Goal: Task Accomplishment & Management: Use online tool/utility

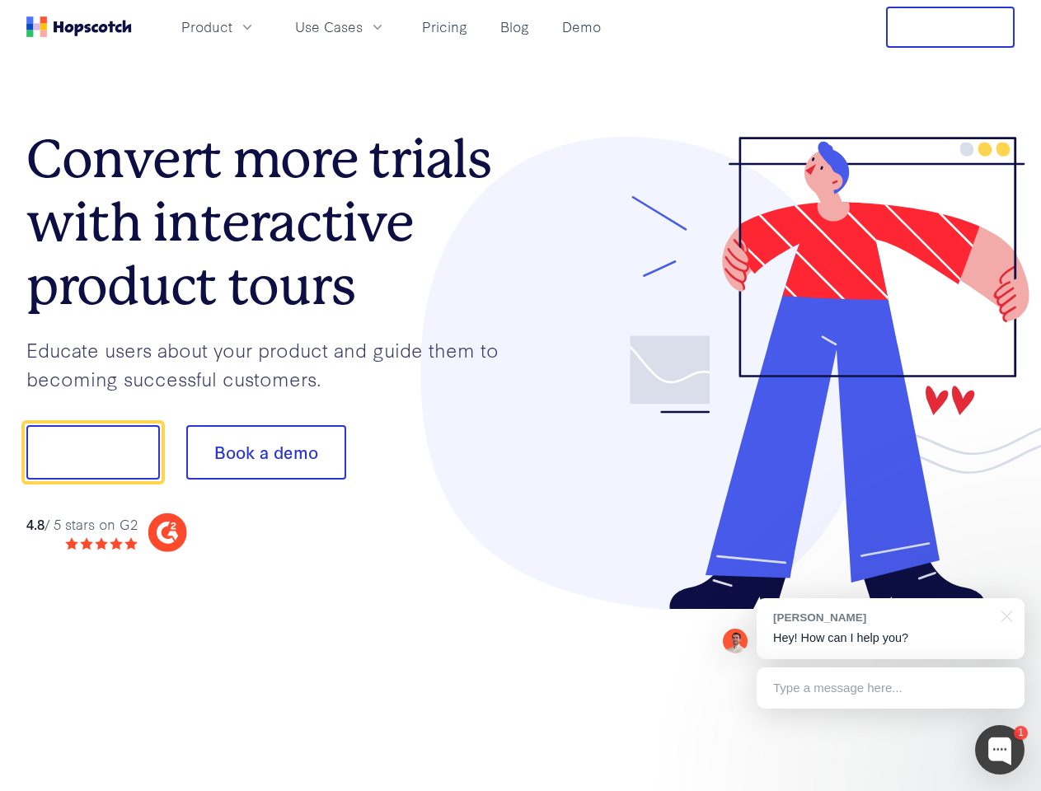
click at [521, 396] on div at bounding box center [768, 374] width 494 height 474
click at [232, 26] on span "Product" at bounding box center [206, 26] width 51 height 21
click at [363, 26] on span "Use Cases" at bounding box center [329, 26] width 68 height 21
click at [950, 27] on button "Free Trial" at bounding box center [950, 27] width 129 height 41
click at [92, 452] on button "Show me!" at bounding box center [92, 452] width 133 height 54
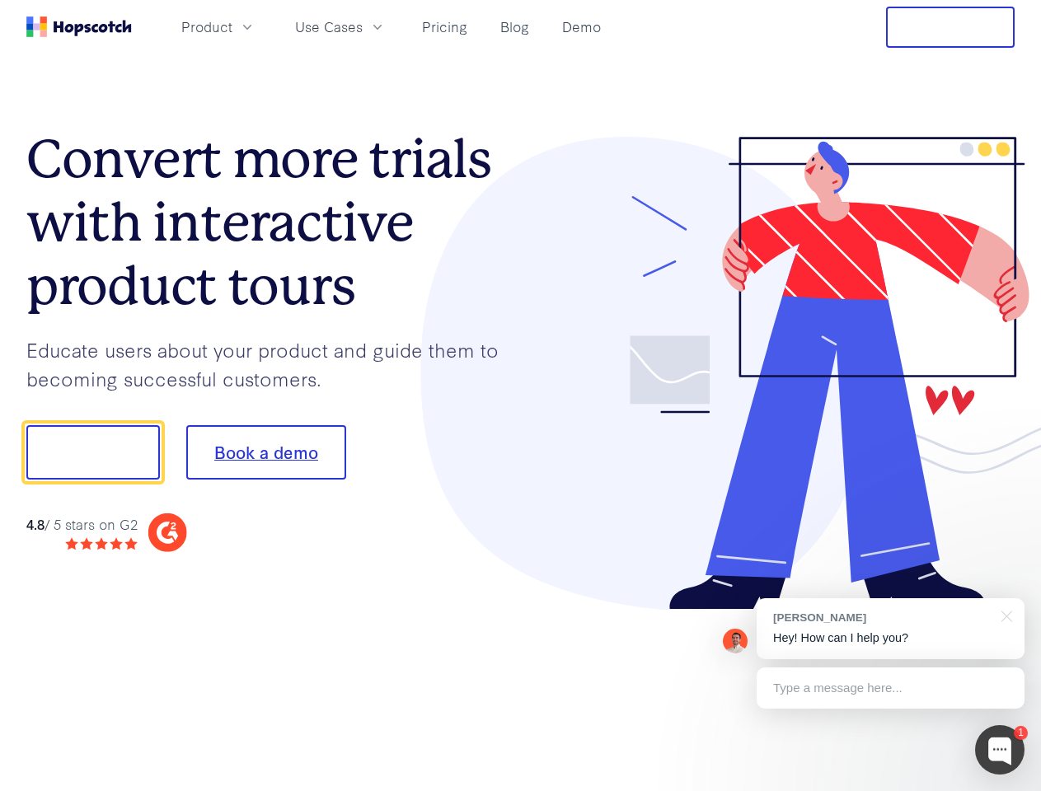
click at [265, 452] on button "Book a demo" at bounding box center [266, 452] width 160 height 54
click at [1000, 750] on div at bounding box center [999, 749] width 49 height 49
click at [890, 629] on div "[PERSON_NAME] Hey! How can I help you?" at bounding box center [890, 628] width 268 height 61
click at [1004, 615] on div at bounding box center [869, 451] width 309 height 550
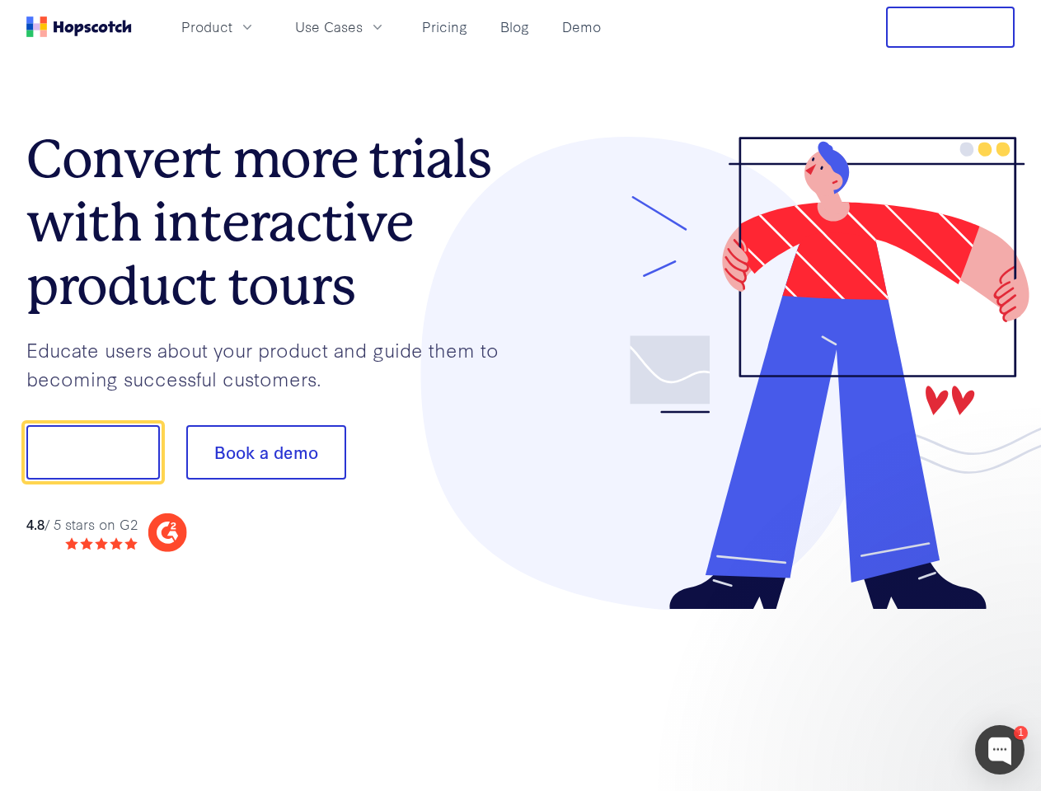
click at [890, 688] on div at bounding box center [869, 560] width 309 height 329
